Goal: Transaction & Acquisition: Purchase product/service

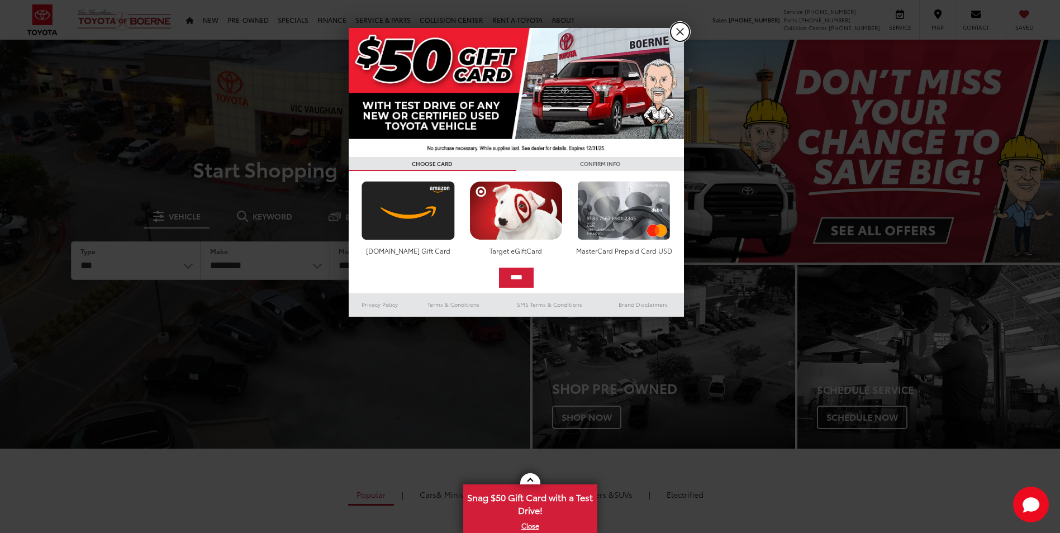
drag, startPoint x: 678, startPoint y: 27, endPoint x: 597, endPoint y: 56, distance: 85.4
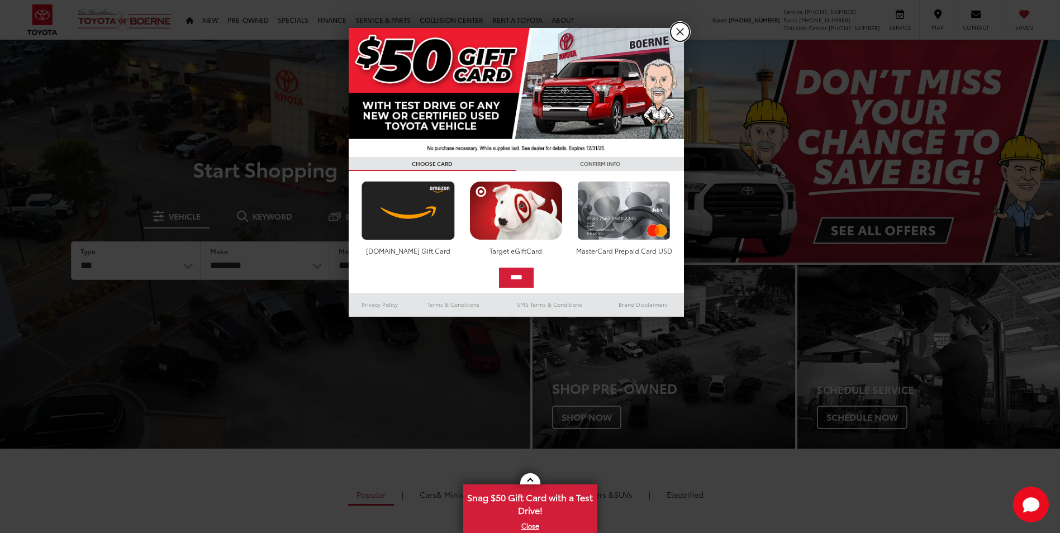
click at [678, 27] on link "X" at bounding box center [680, 31] width 19 height 19
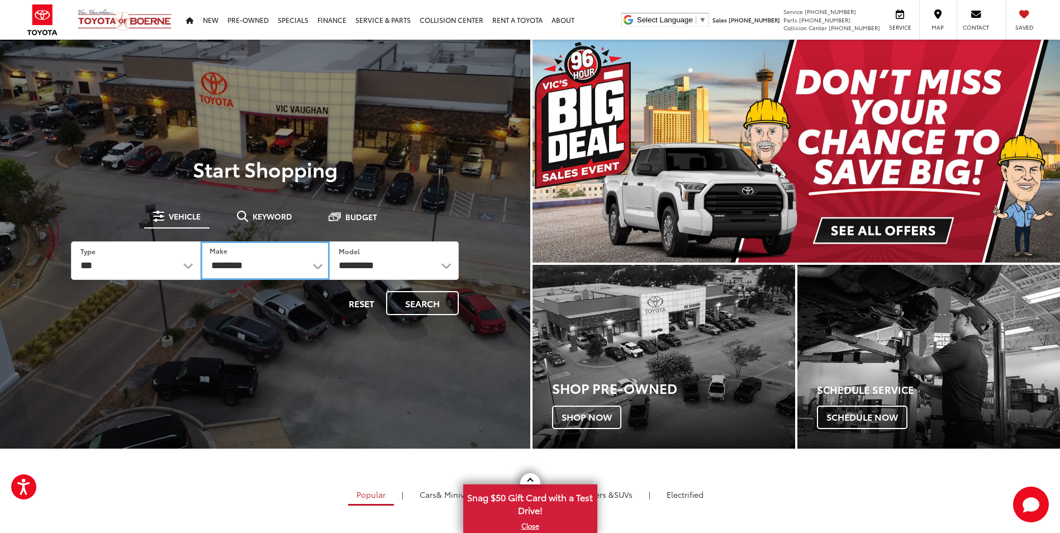
click at [304, 266] on select "**********" at bounding box center [265, 260] width 129 height 39
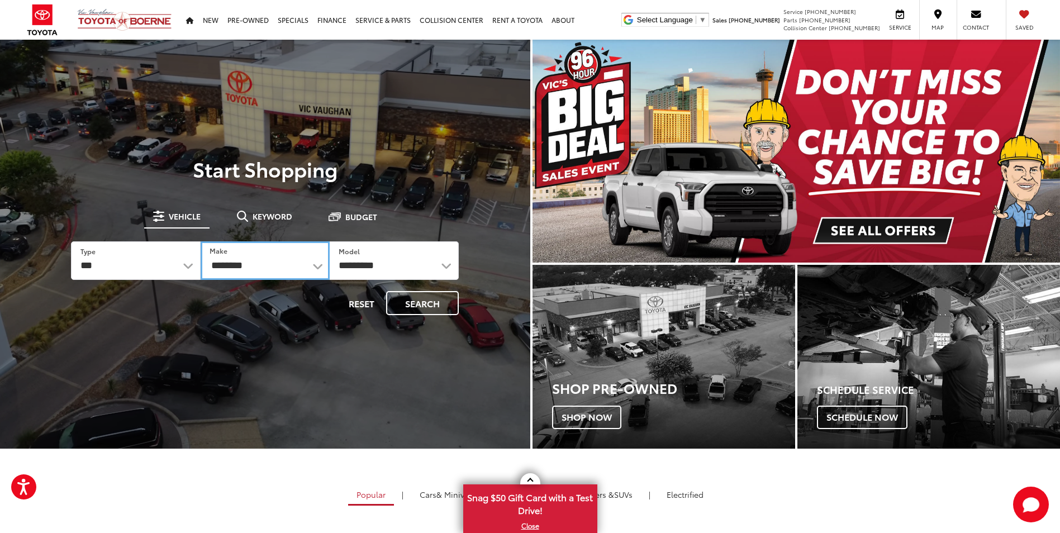
select select "******"
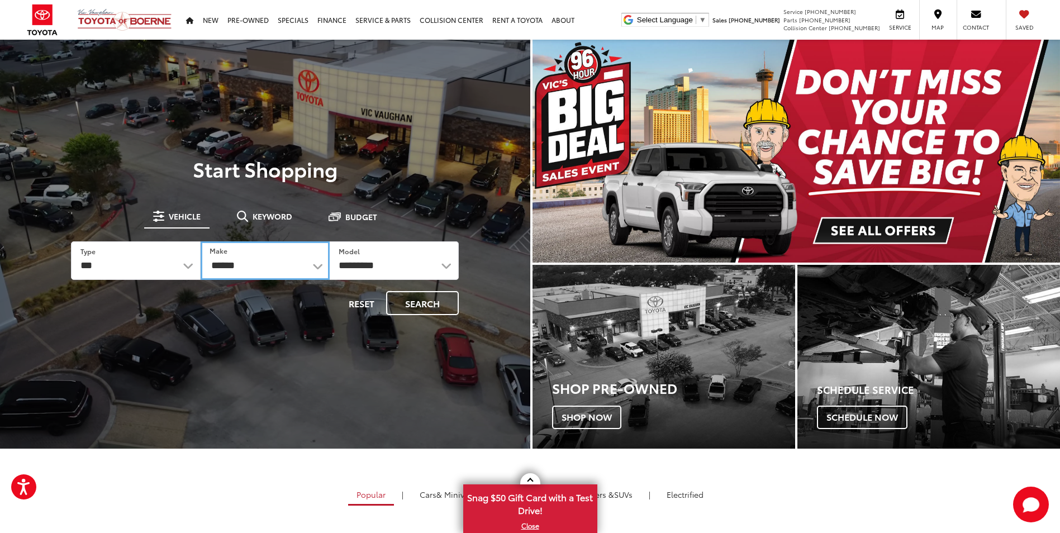
click at [201, 241] on select "**********" at bounding box center [265, 260] width 129 height 39
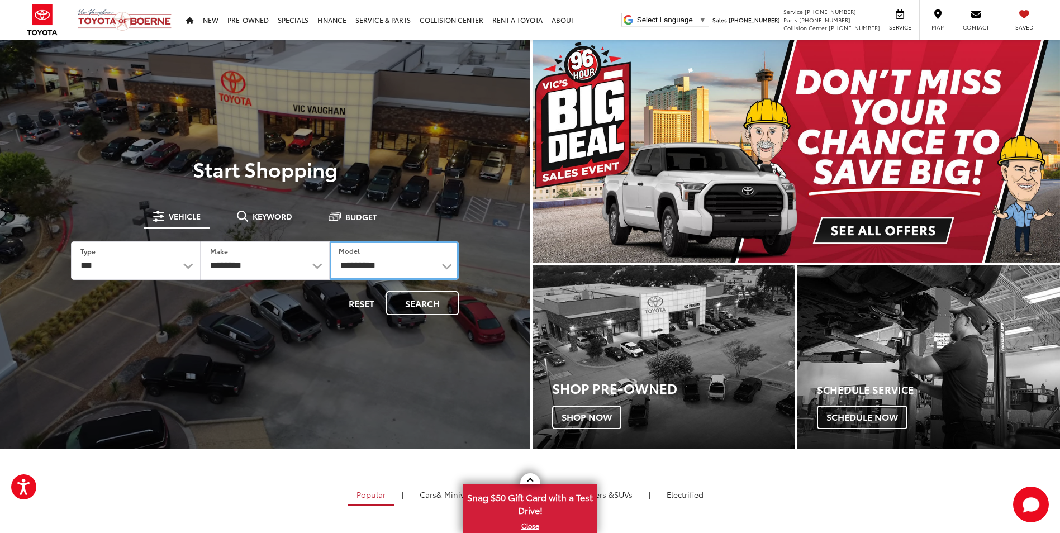
click at [407, 258] on select "**********" at bounding box center [394, 260] width 129 height 39
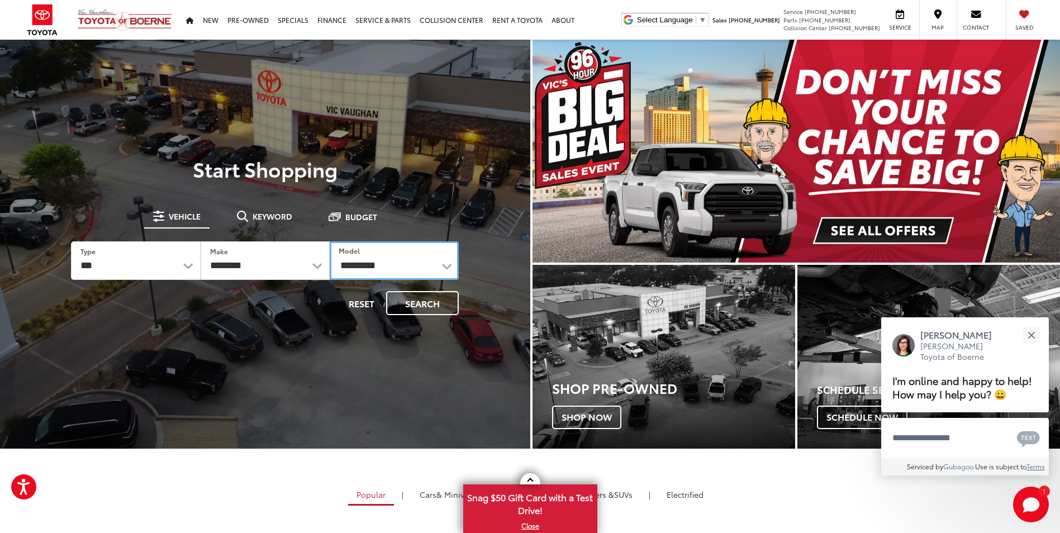
select select "******"
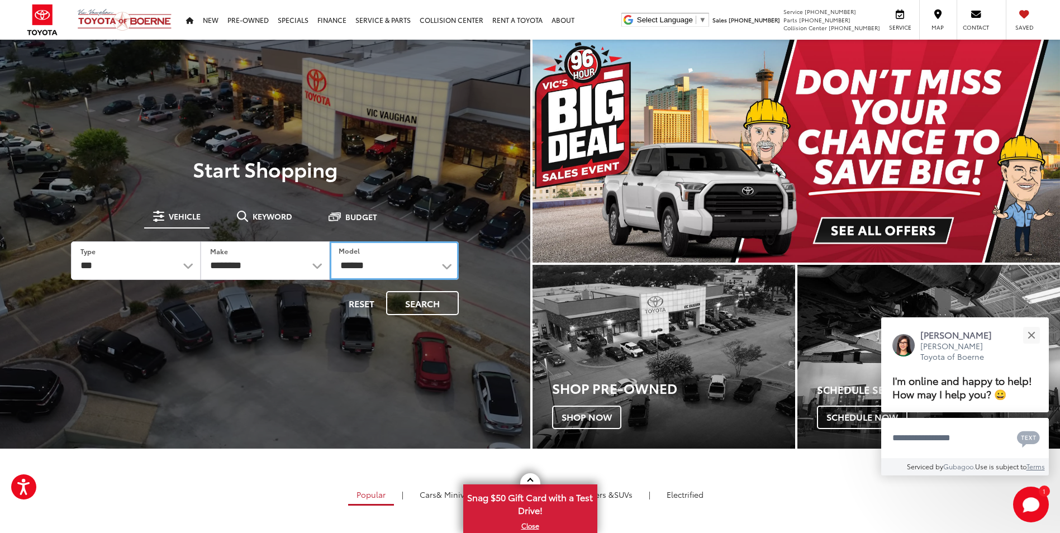
click at [330, 241] on select "**********" at bounding box center [394, 260] width 129 height 39
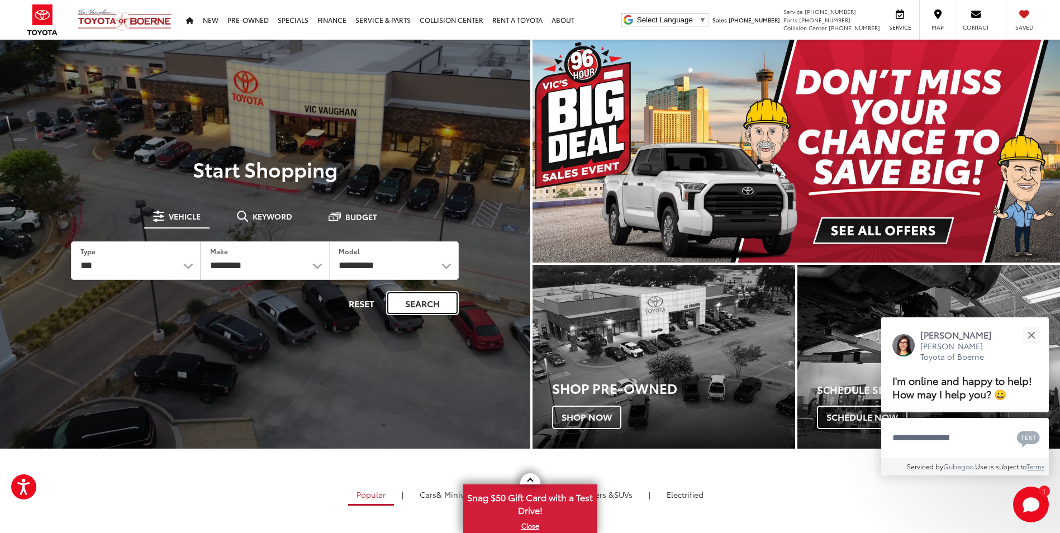
click at [445, 297] on button "Search" at bounding box center [422, 303] width 73 height 24
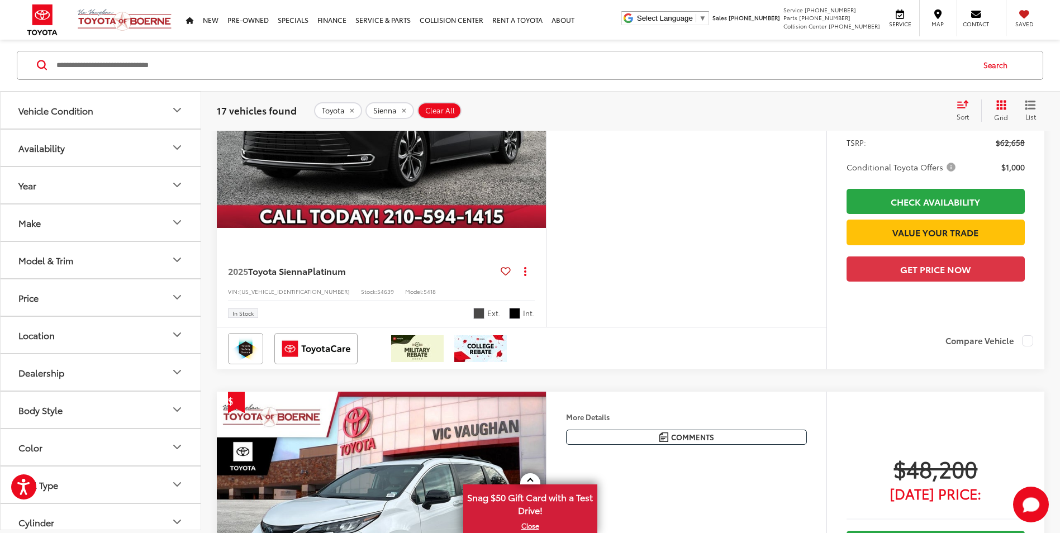
scroll to position [671, 0]
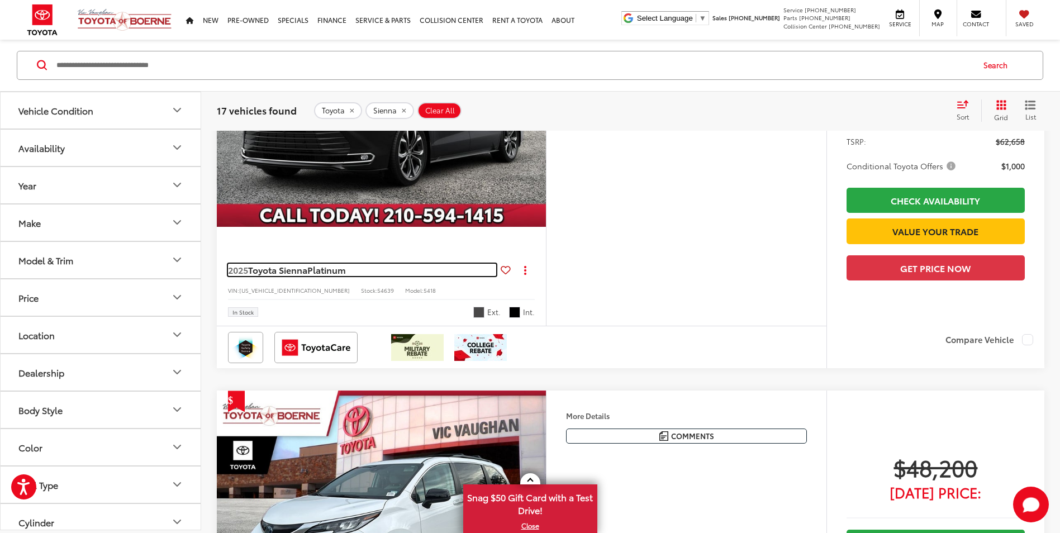
click at [276, 276] on span "Toyota Sienna" at bounding box center [277, 269] width 59 height 13
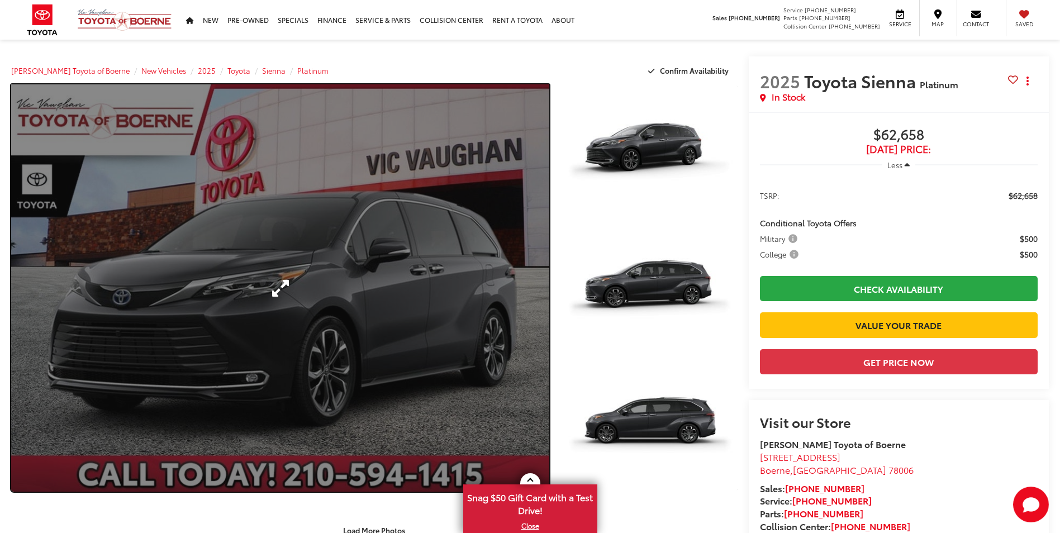
click at [426, 270] on link "Expand Photo 0" at bounding box center [280, 287] width 538 height 407
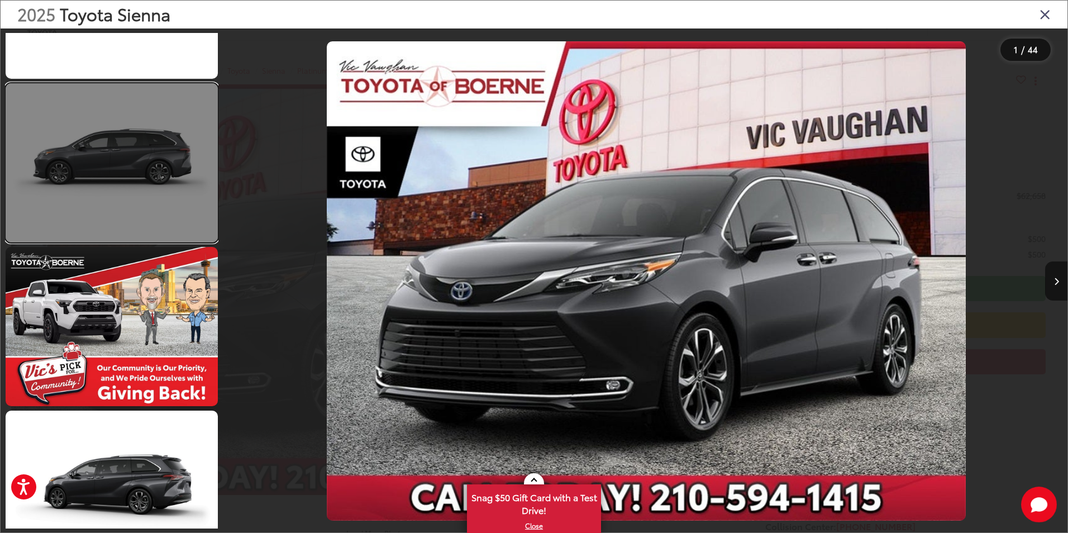
click at [125, 178] on link at bounding box center [112, 162] width 212 height 159
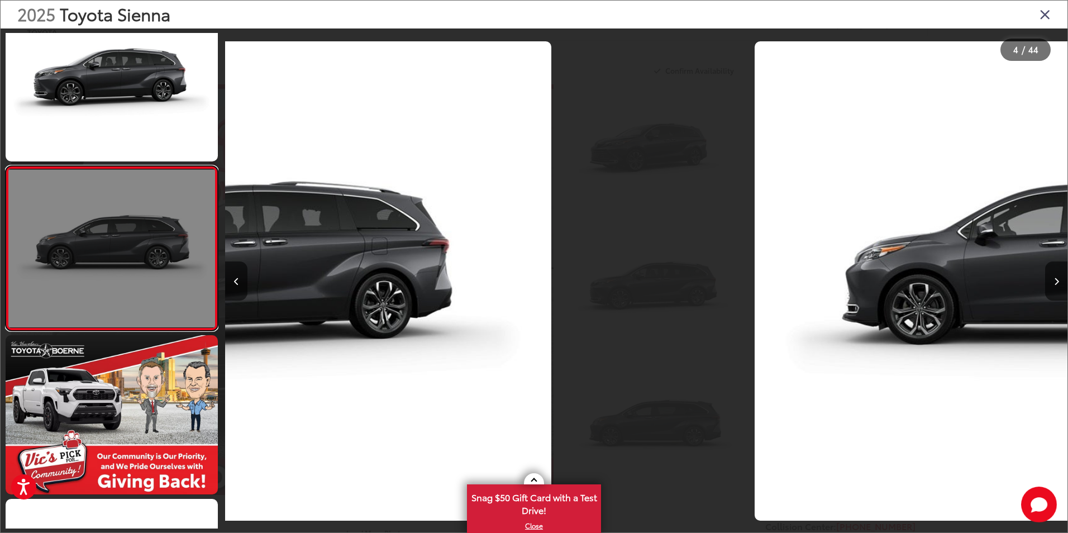
scroll to position [0, 2528]
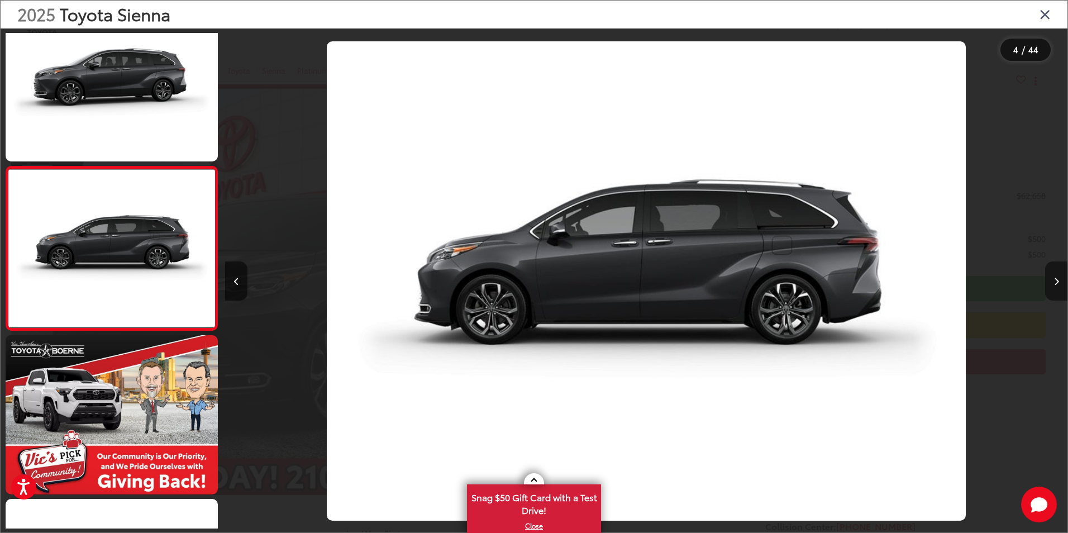
click at [1060, 282] on button "Next image" at bounding box center [1057, 281] width 22 height 39
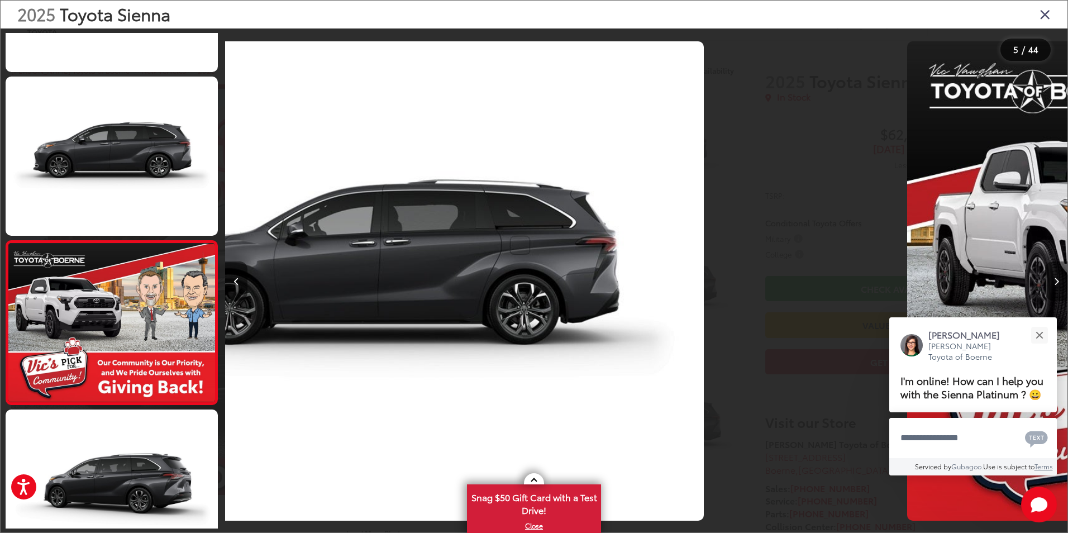
scroll to position [522, 0]
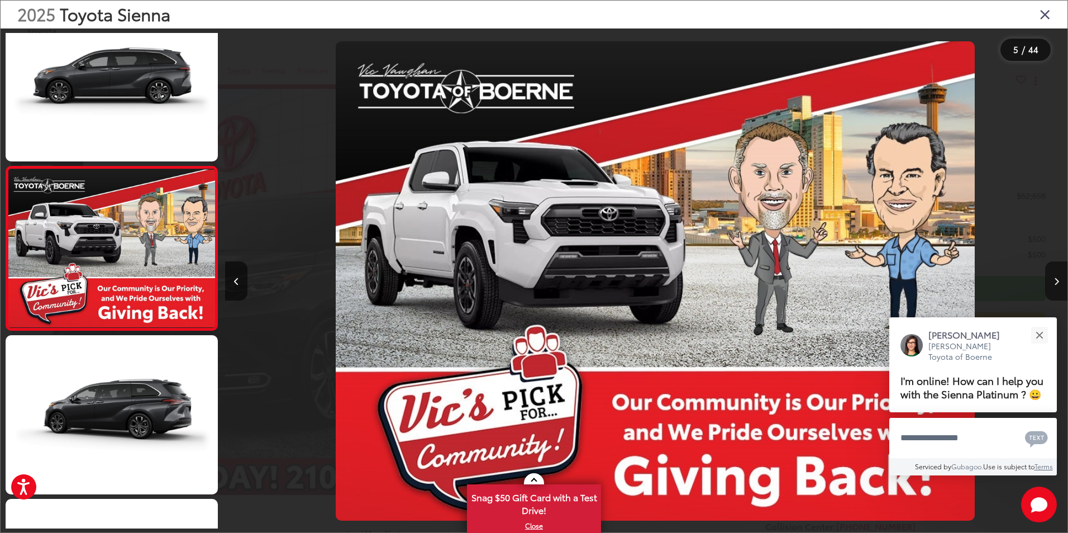
click at [1060, 282] on button "Next image" at bounding box center [1057, 281] width 22 height 39
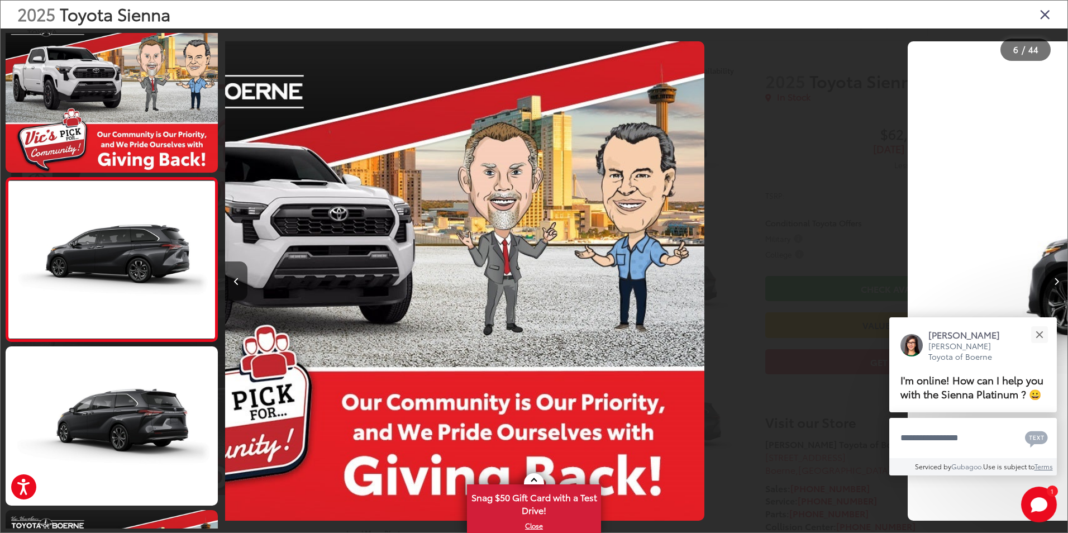
scroll to position [686, 0]
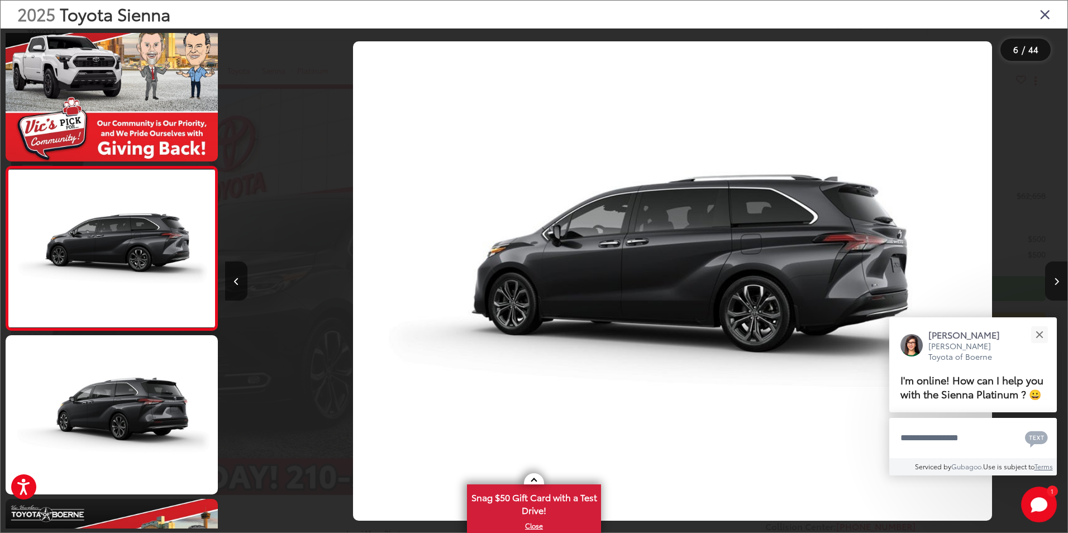
click at [1060, 282] on button "Next image" at bounding box center [1057, 281] width 22 height 39
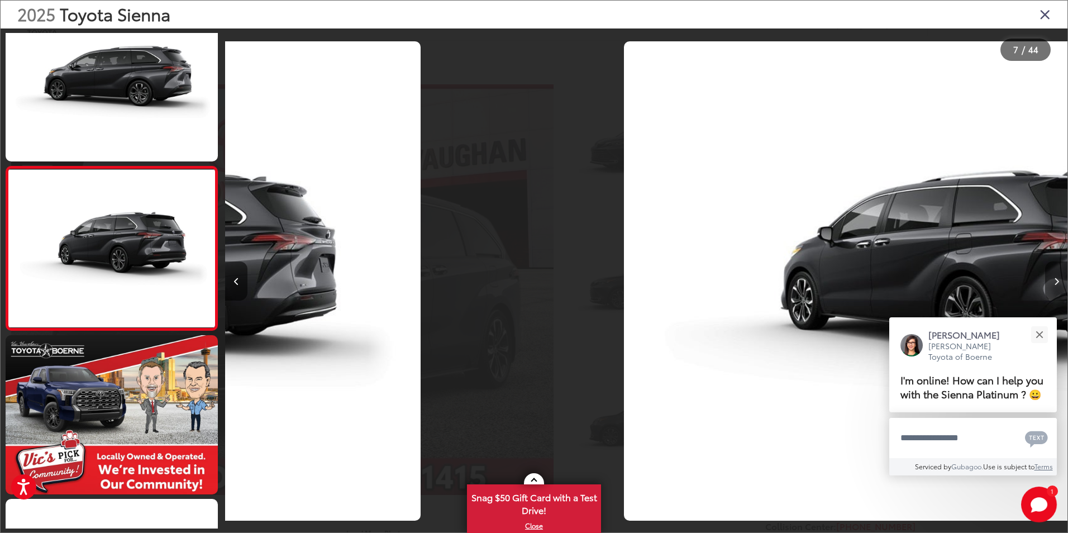
scroll to position [0, 5029]
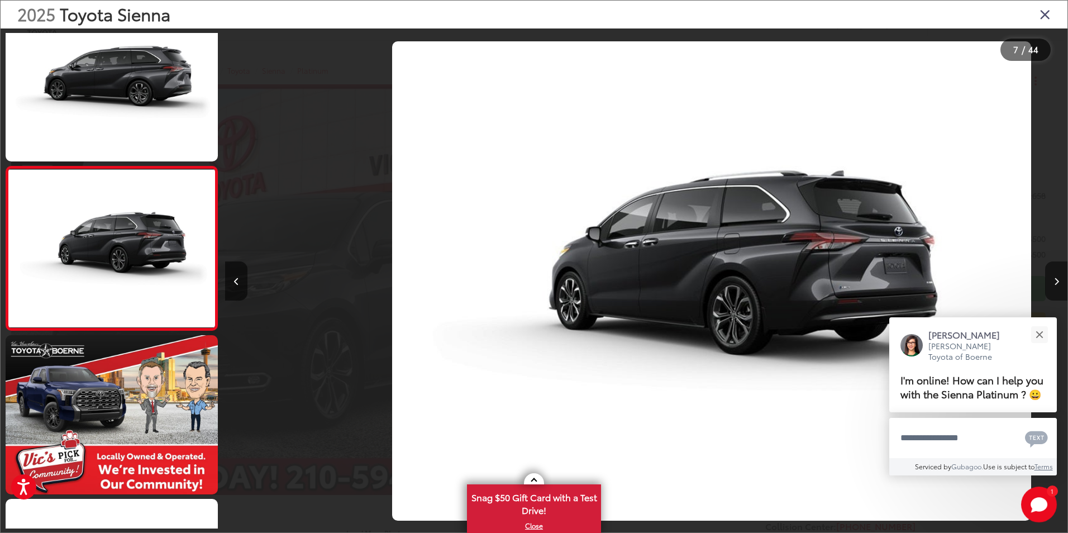
click at [1060, 282] on button "Next image" at bounding box center [1057, 281] width 22 height 39
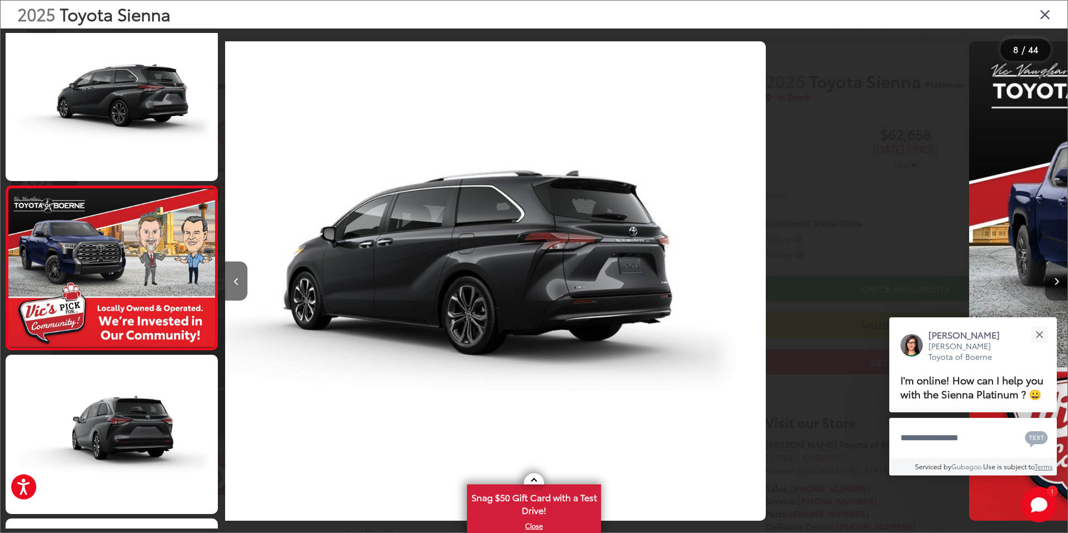
scroll to position [1014, 0]
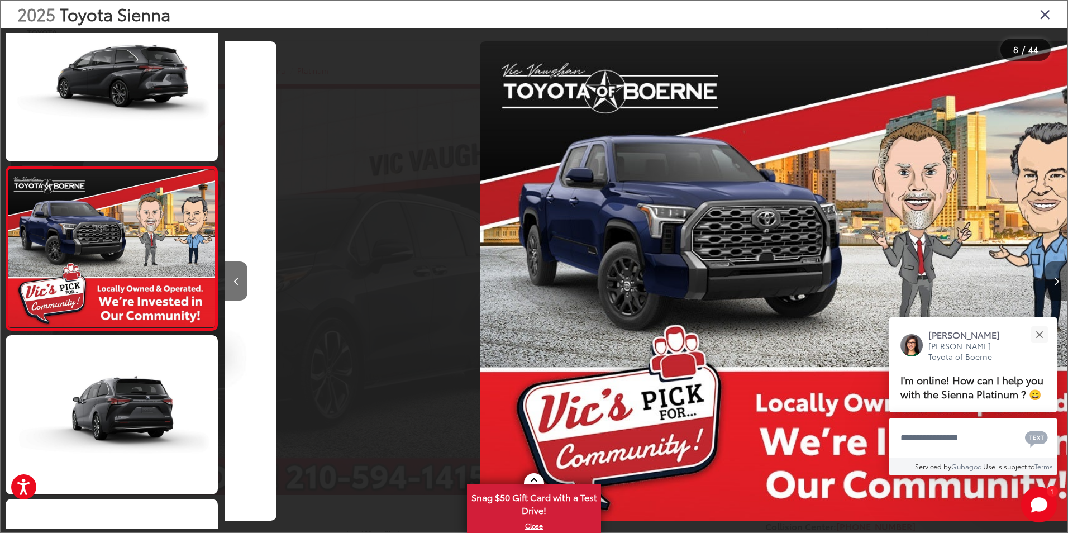
click at [1060, 282] on button "Next image" at bounding box center [1057, 281] width 22 height 39
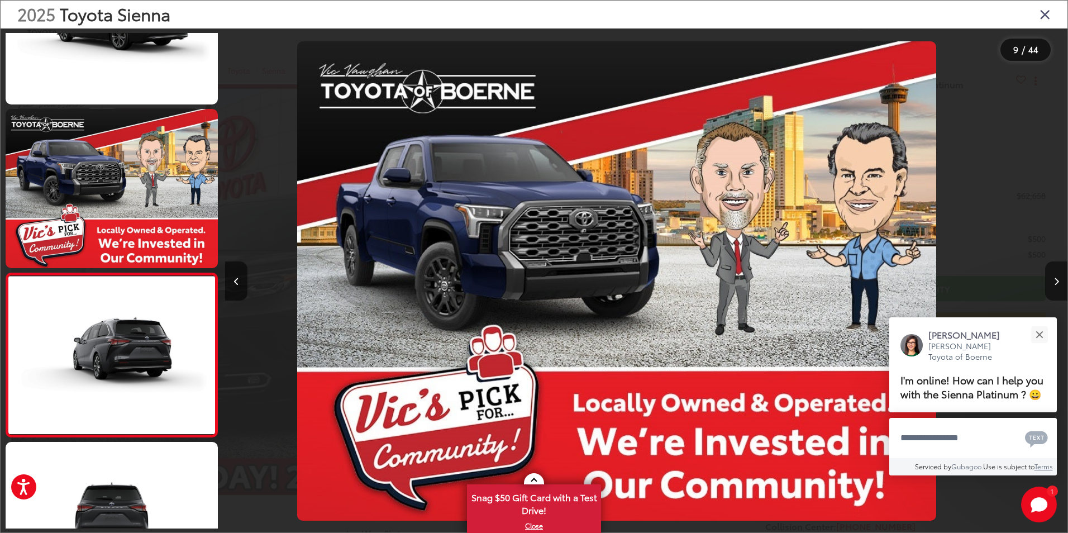
scroll to position [0, 6132]
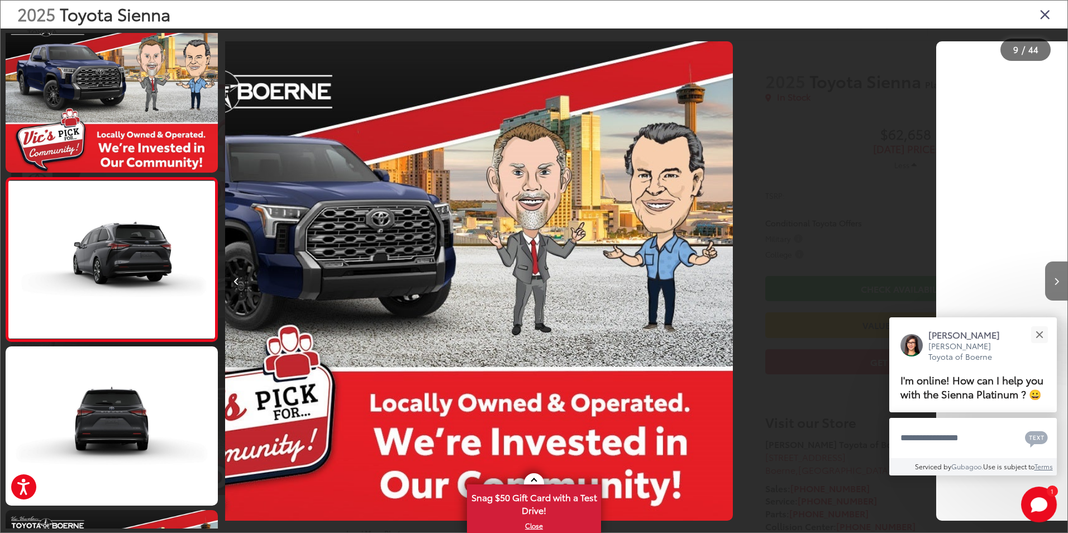
click at [1060, 282] on button "Next image" at bounding box center [1057, 281] width 22 height 39
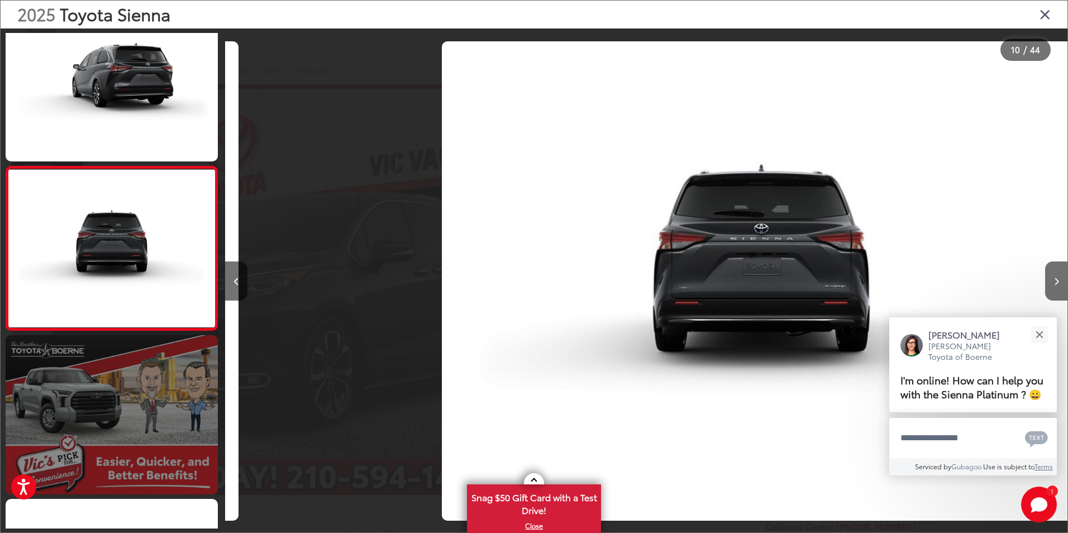
scroll to position [0, 0]
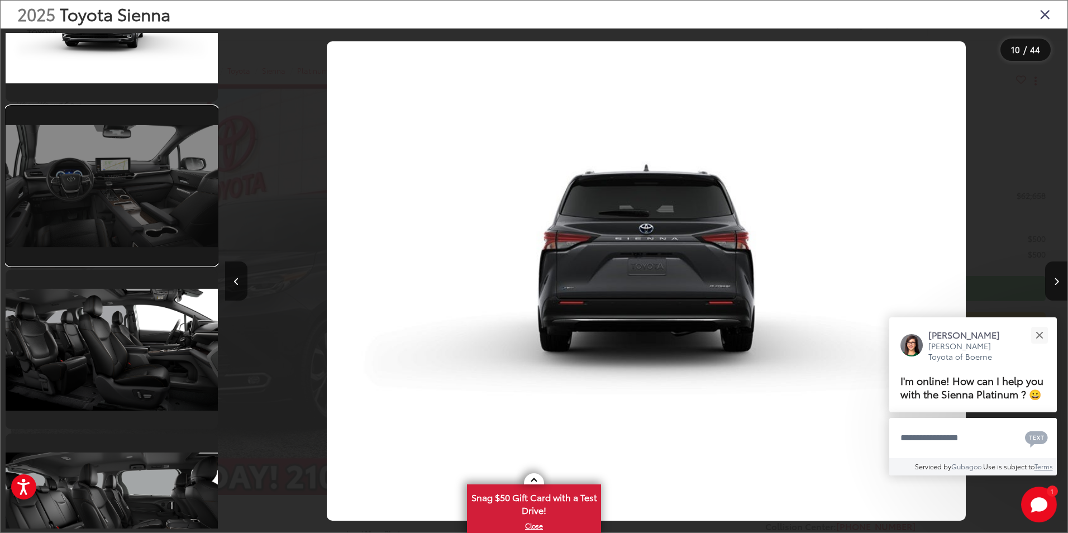
click at [120, 210] on link at bounding box center [112, 185] width 212 height 159
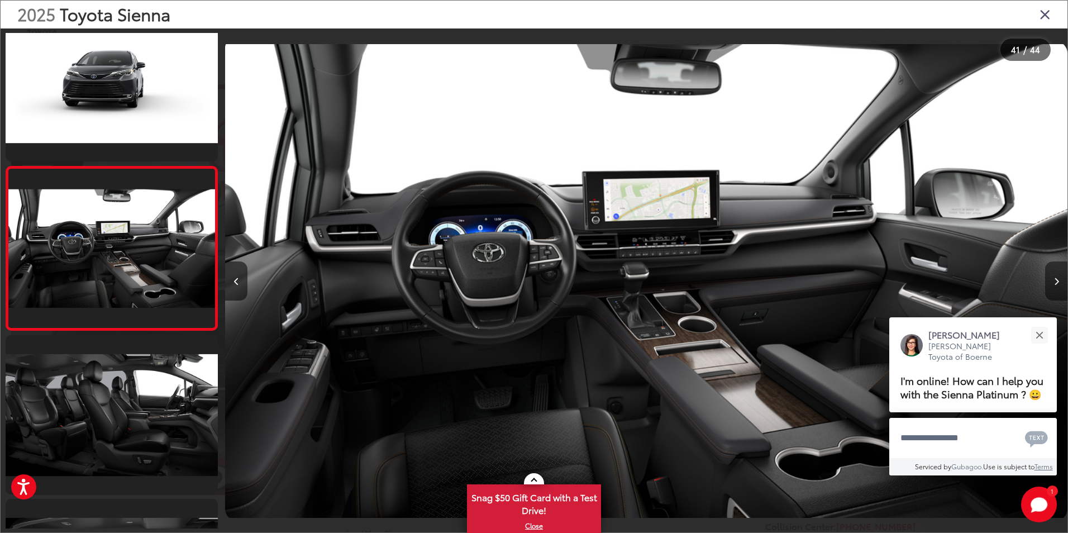
click at [1054, 282] on icon "Next image" at bounding box center [1056, 282] width 5 height 8
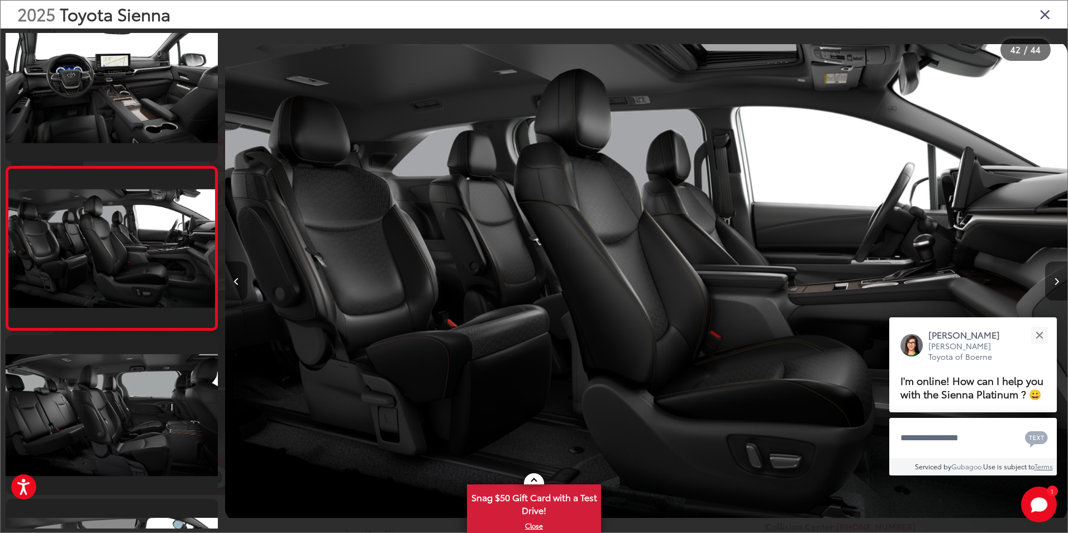
click at [1054, 282] on icon "Next image" at bounding box center [1056, 282] width 5 height 8
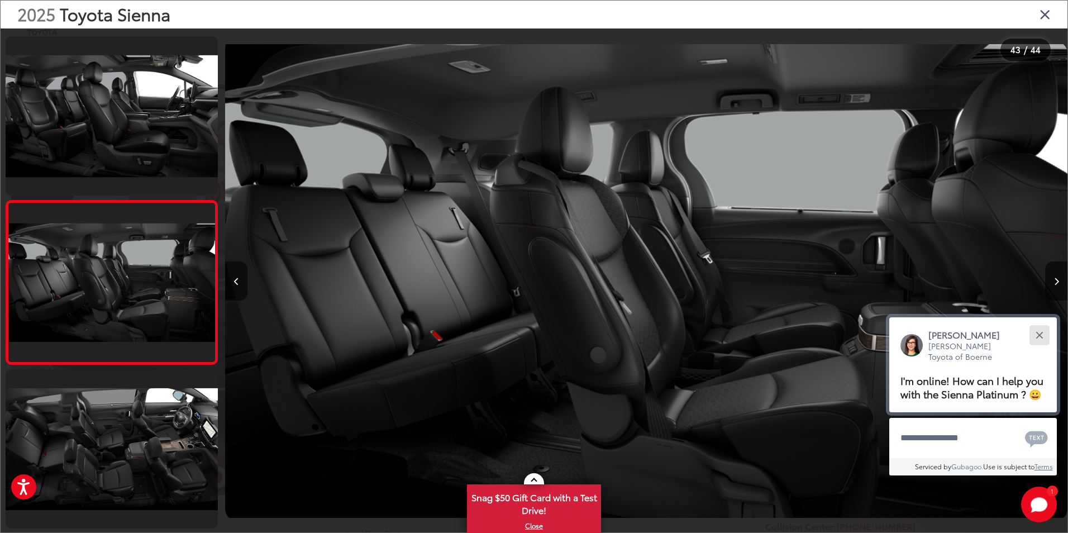
click at [1041, 336] on div "Close" at bounding box center [1039, 334] width 7 height 7
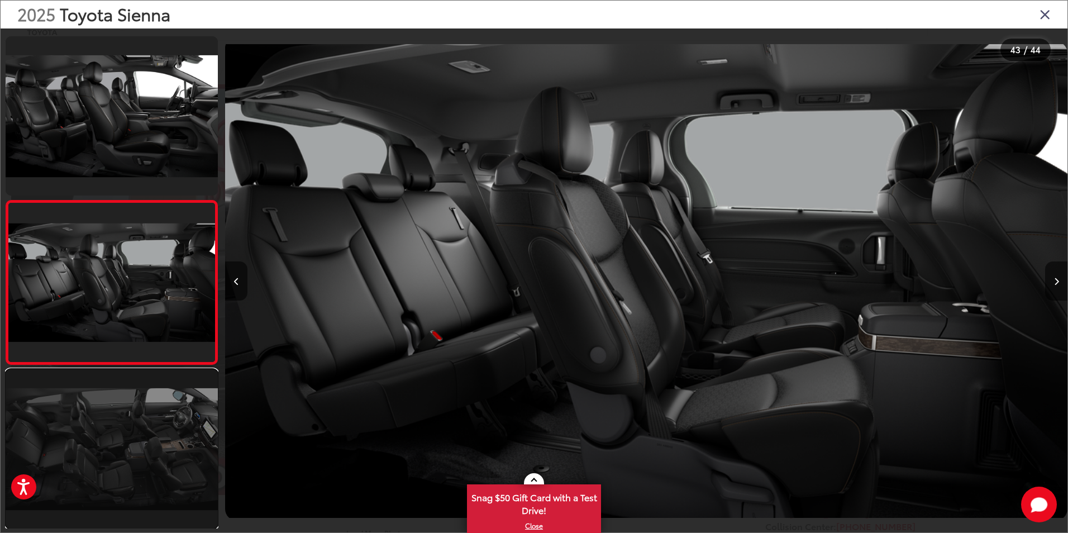
click at [118, 433] on link at bounding box center [112, 448] width 212 height 159
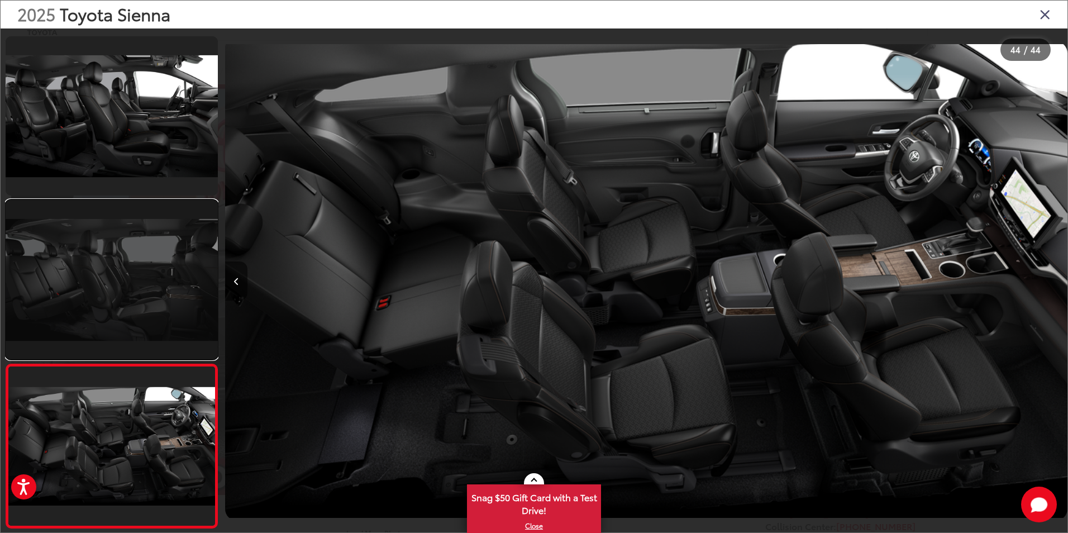
click at [137, 281] on link at bounding box center [112, 279] width 212 height 159
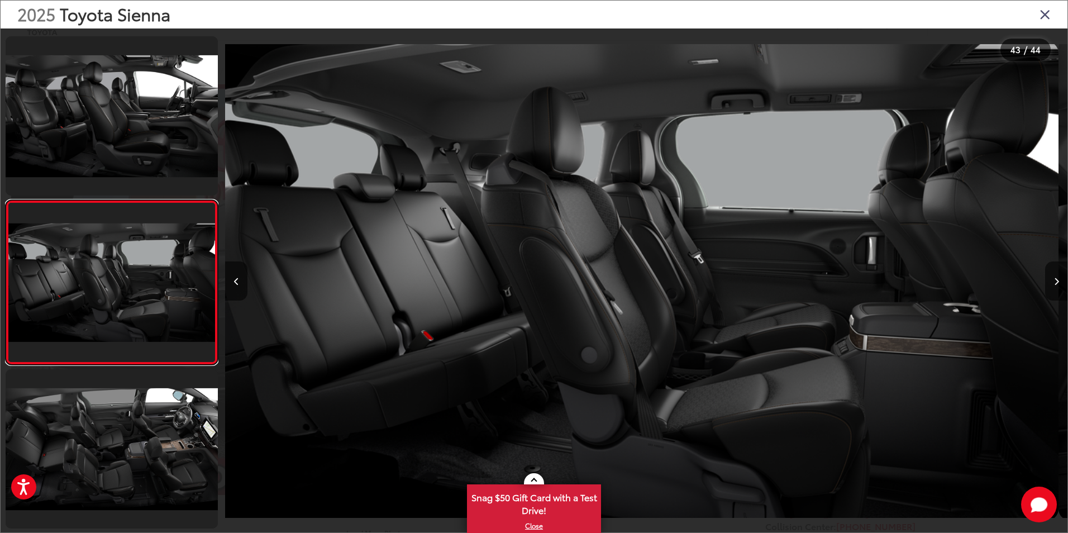
scroll to position [0, 35393]
